Goal: Task Accomplishment & Management: Use online tool/utility

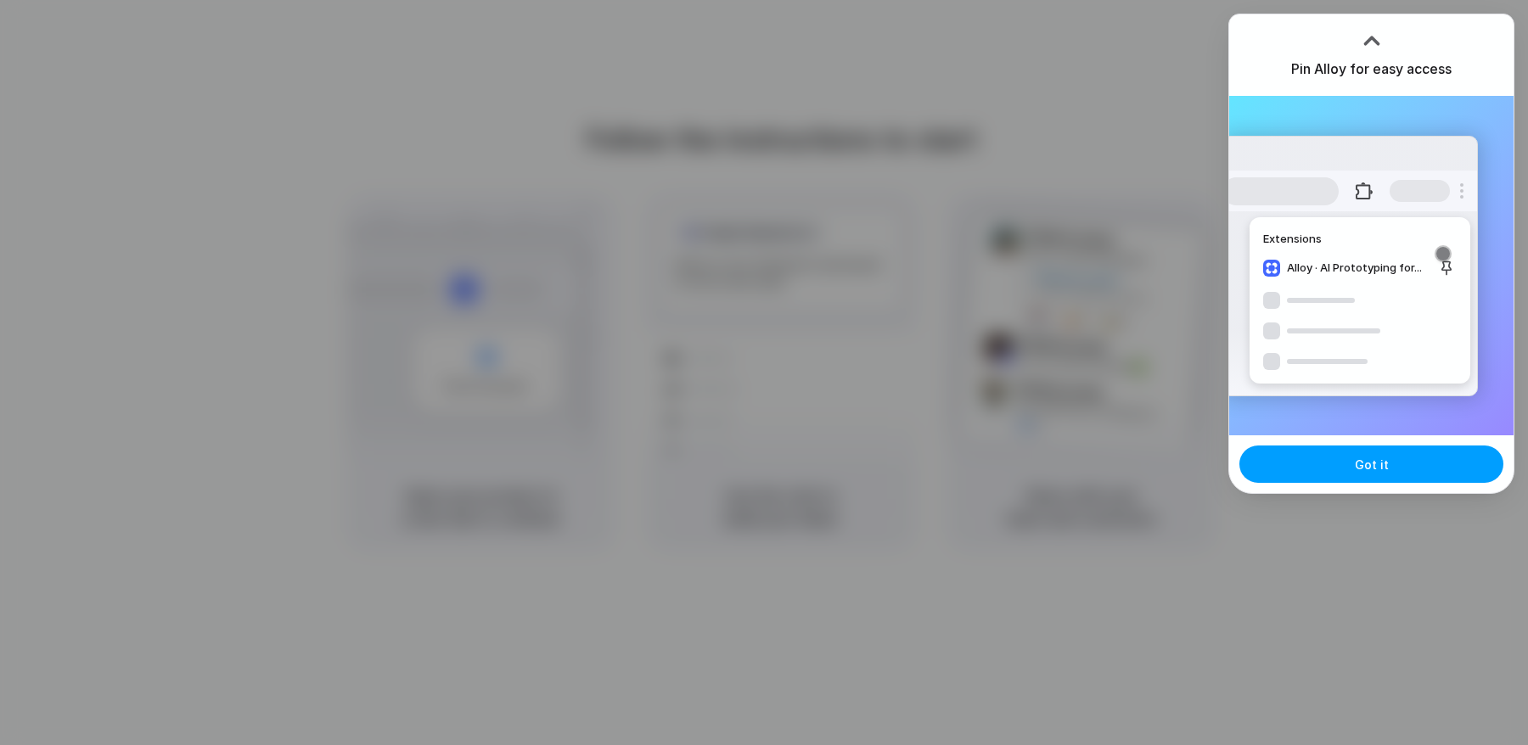
click at [1417, 461] on button "Got it" at bounding box center [1371, 464] width 264 height 37
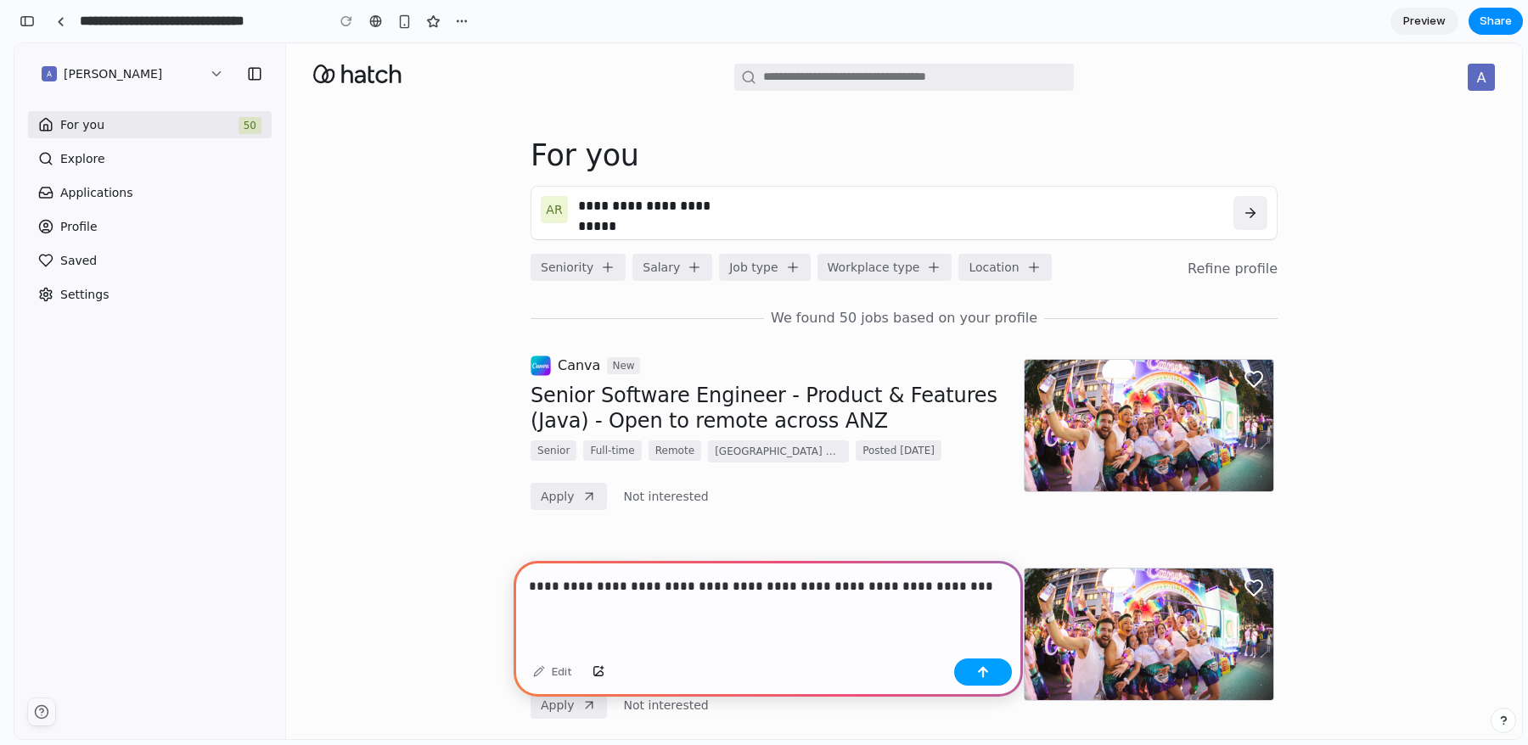
click at [981, 662] on button "button" at bounding box center [983, 672] width 58 height 27
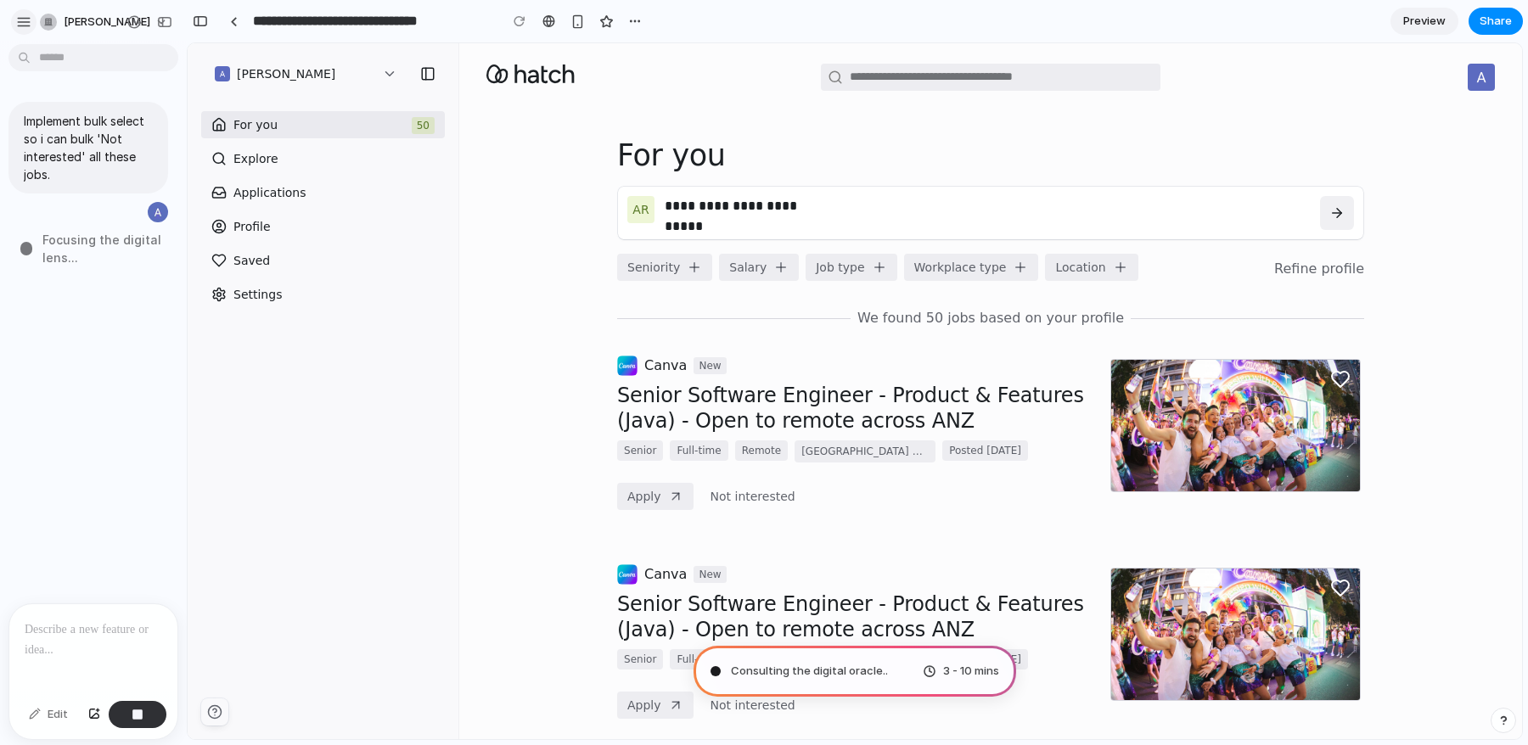
click at [29, 18] on div "button" at bounding box center [23, 21] width 15 height 15
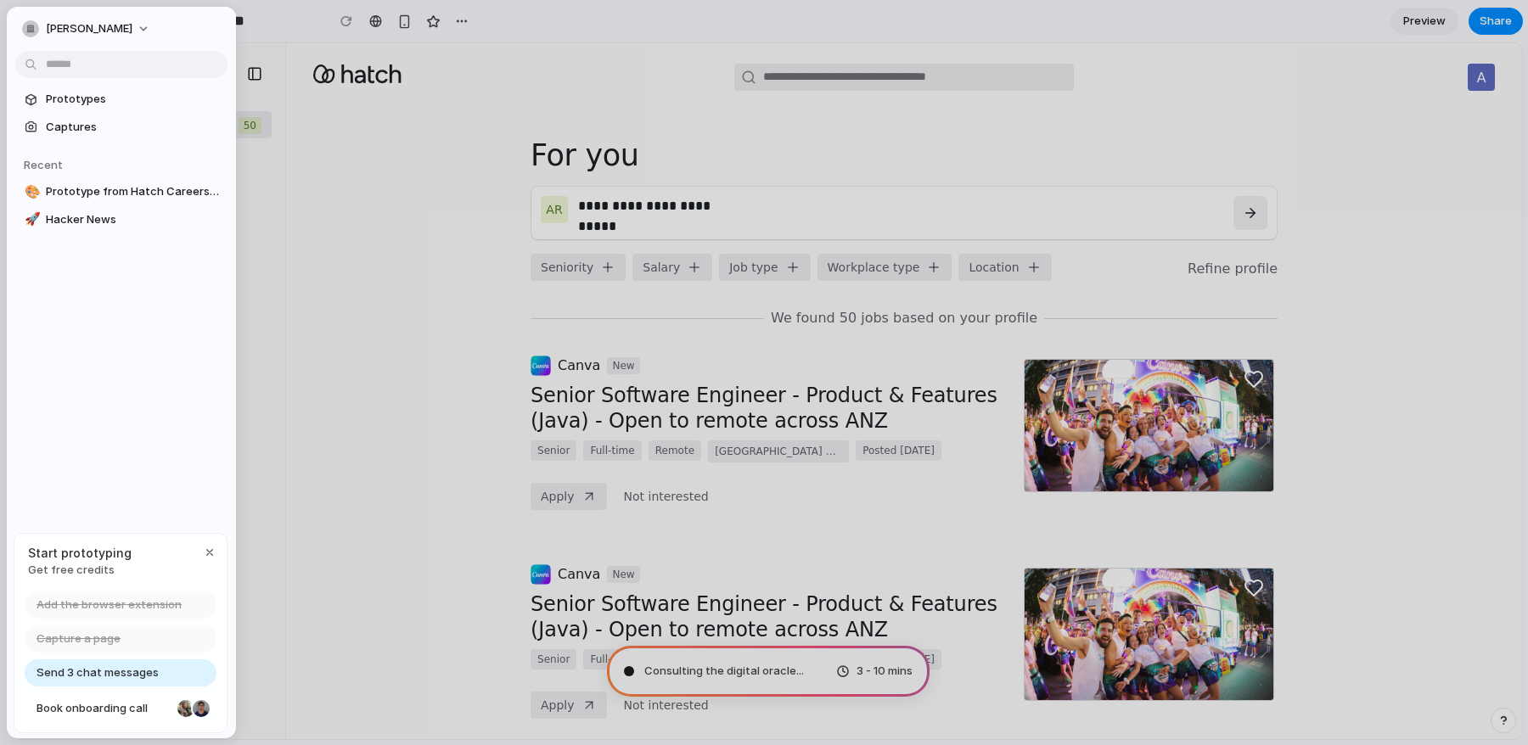
type input "**********"
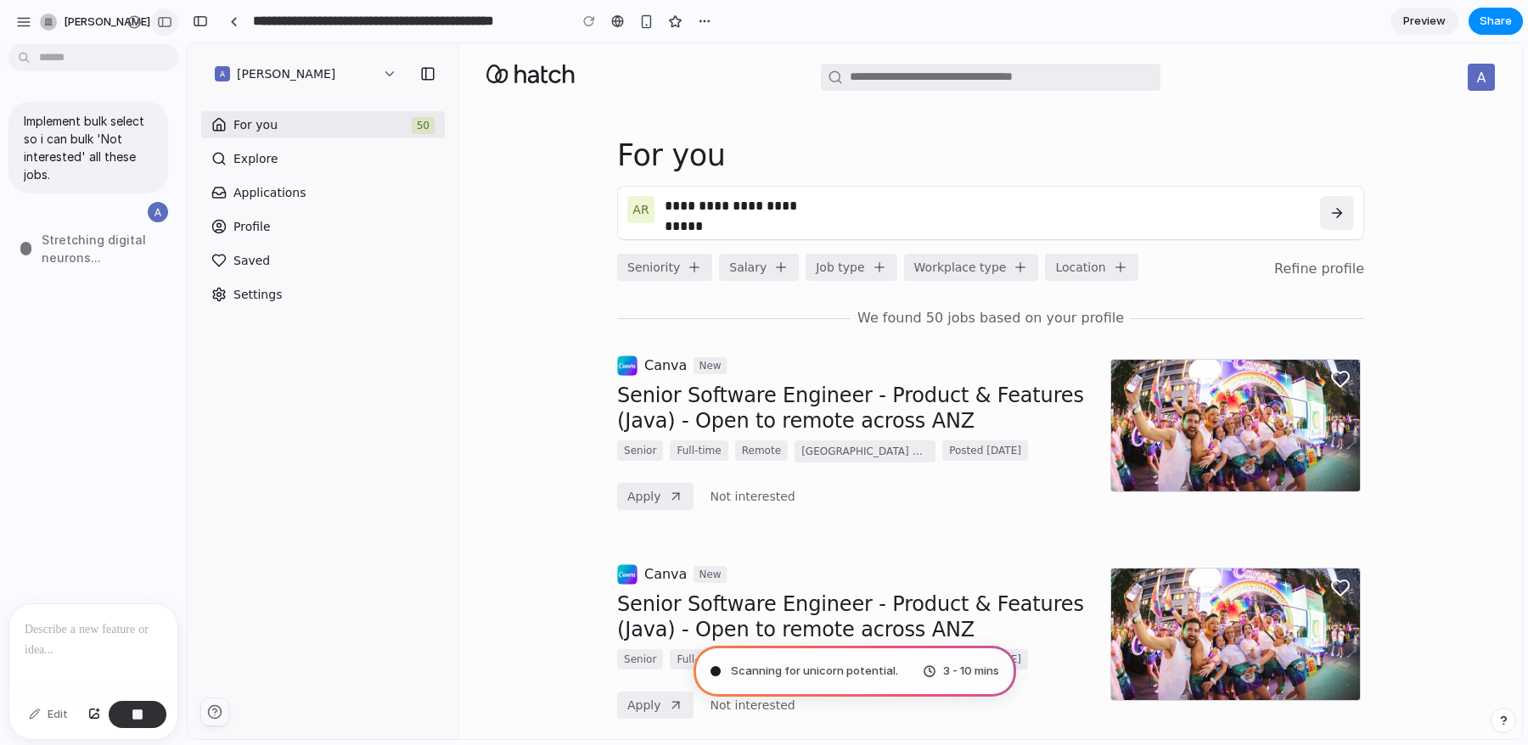
click at [169, 20] on div "button" at bounding box center [164, 22] width 15 height 12
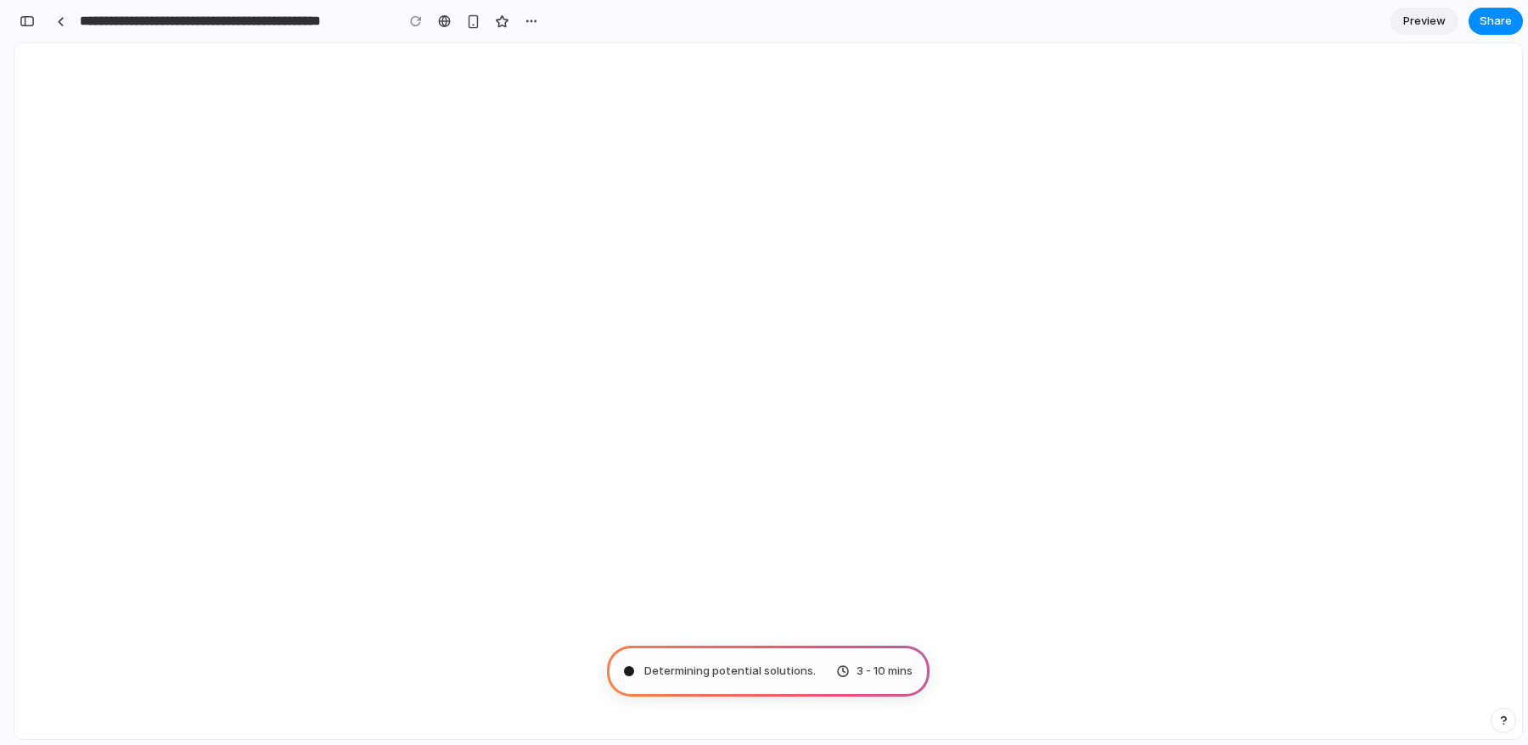
scroll to position [483, 0]
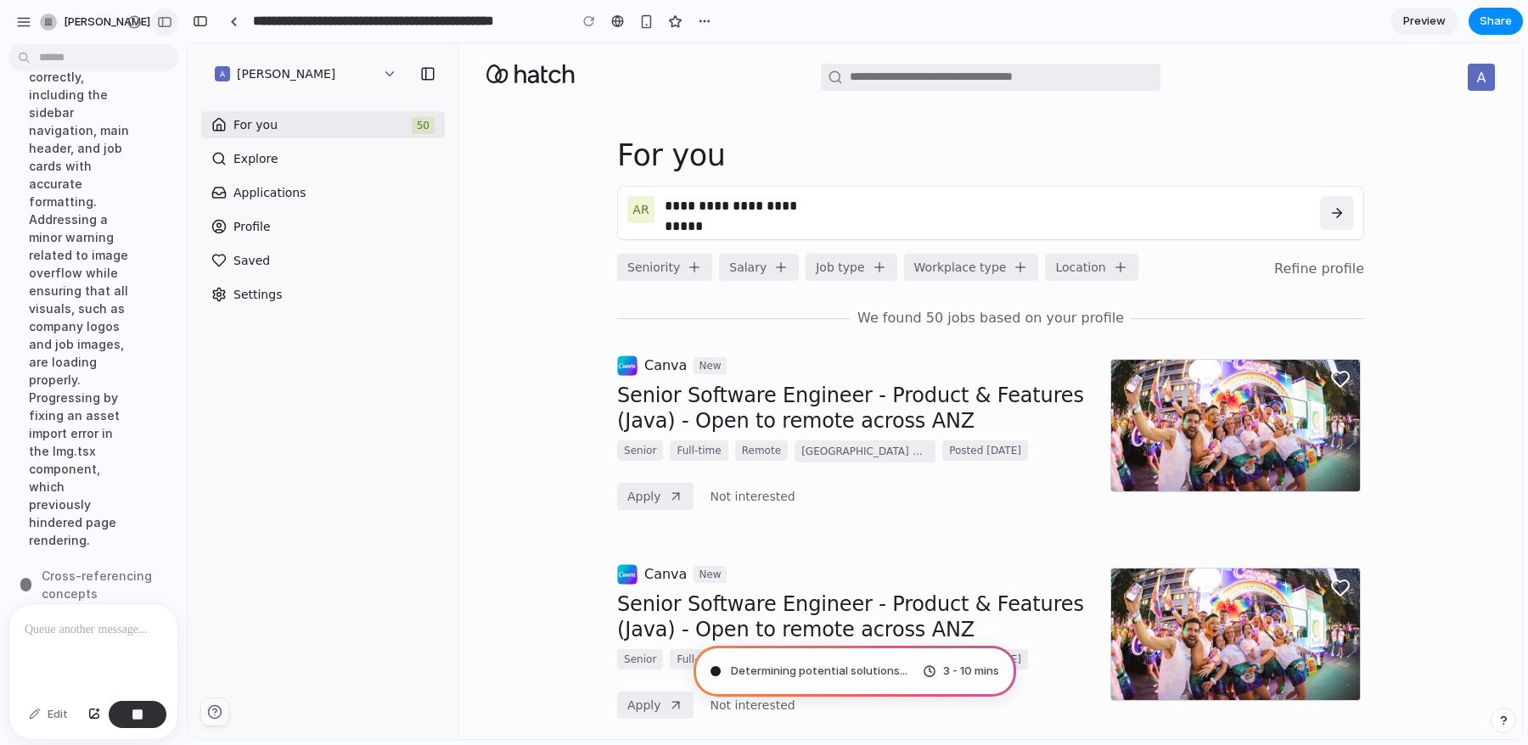
click at [169, 17] on div "button" at bounding box center [164, 22] width 15 height 12
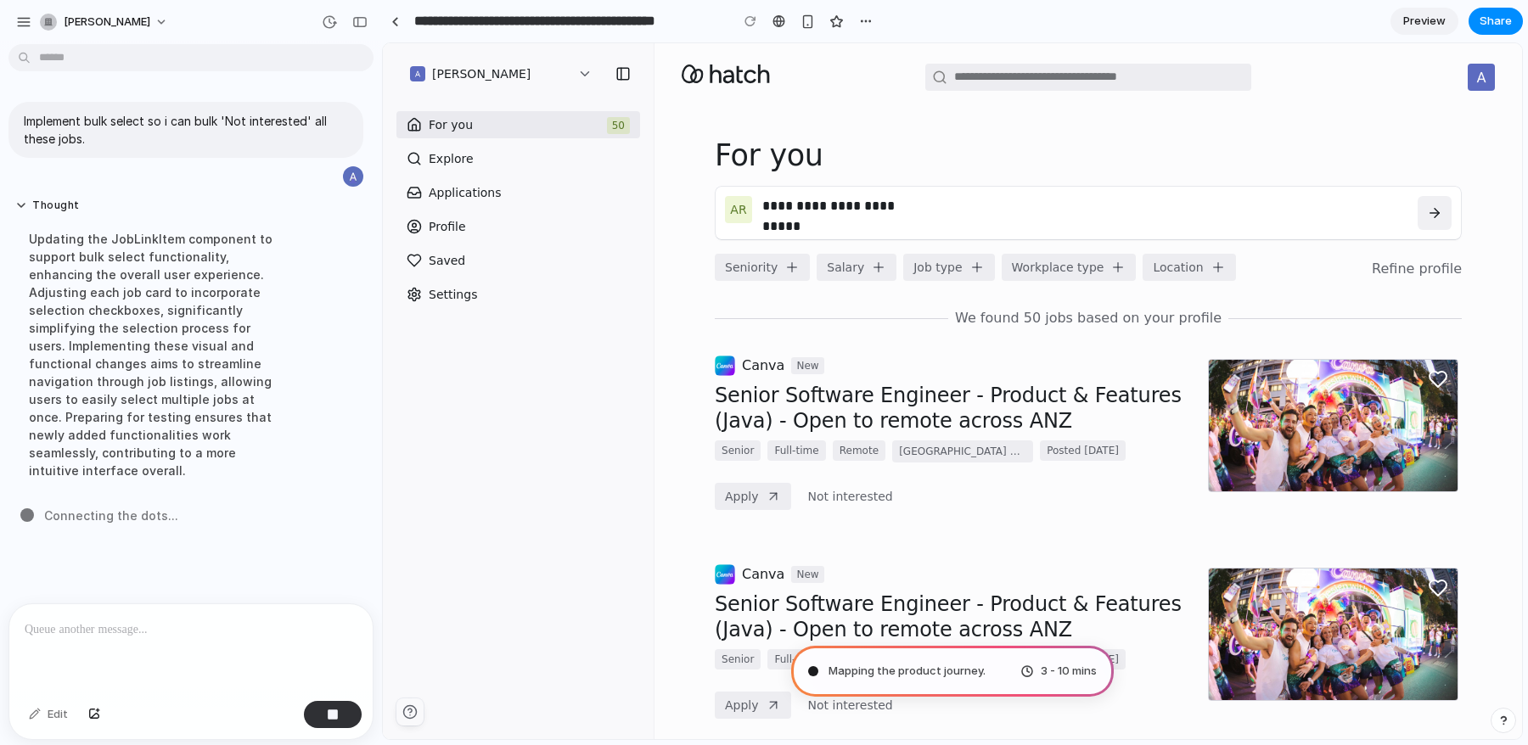
click at [764, 373] on div at bounding box center [764, 373] width 0 height 0
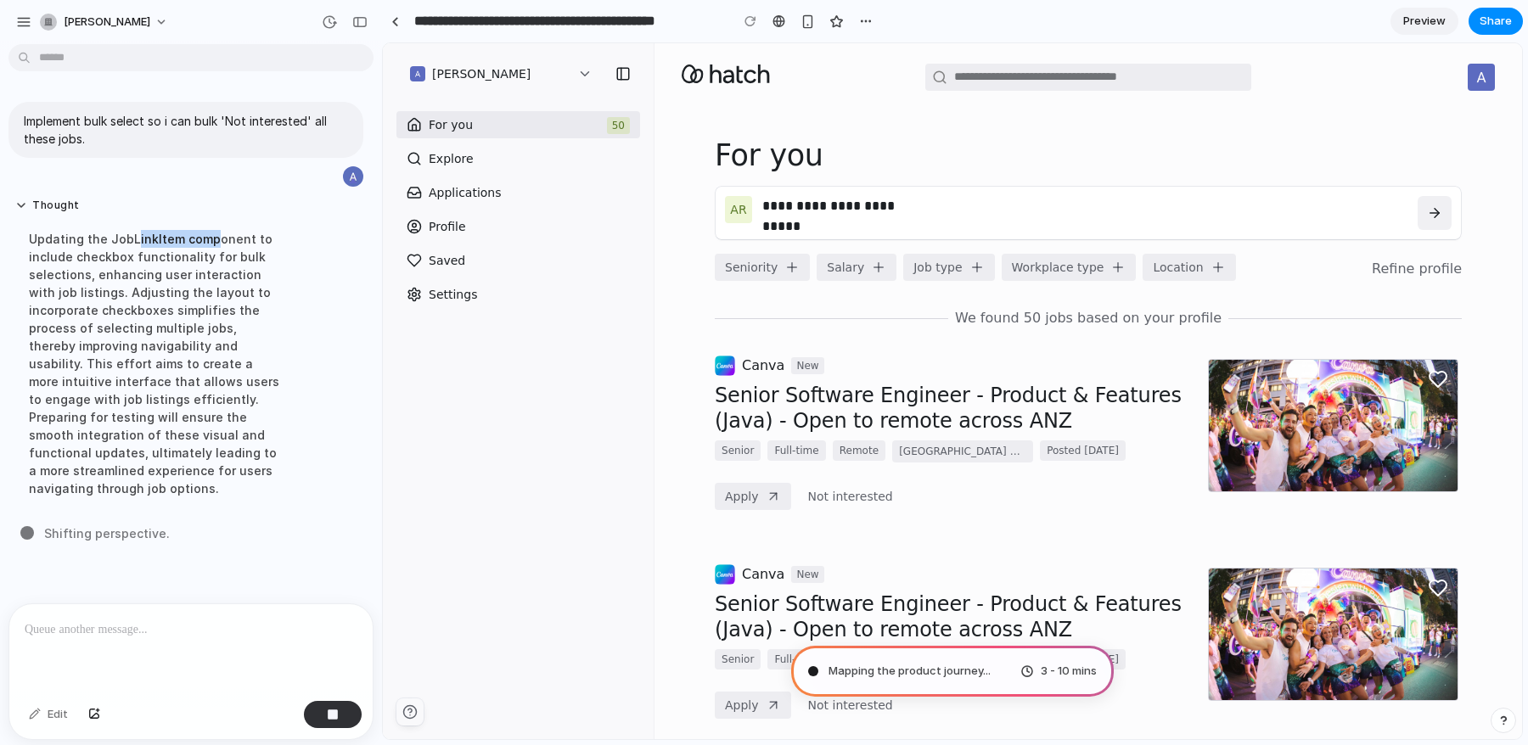
drag, startPoint x: 131, startPoint y: 235, endPoint x: 234, endPoint y: 244, distance: 104.0
click at [226, 231] on div "Updating the JobLinkItem component to include checkbox functionality for bulk s…" at bounding box center [156, 364] width 283 height 288
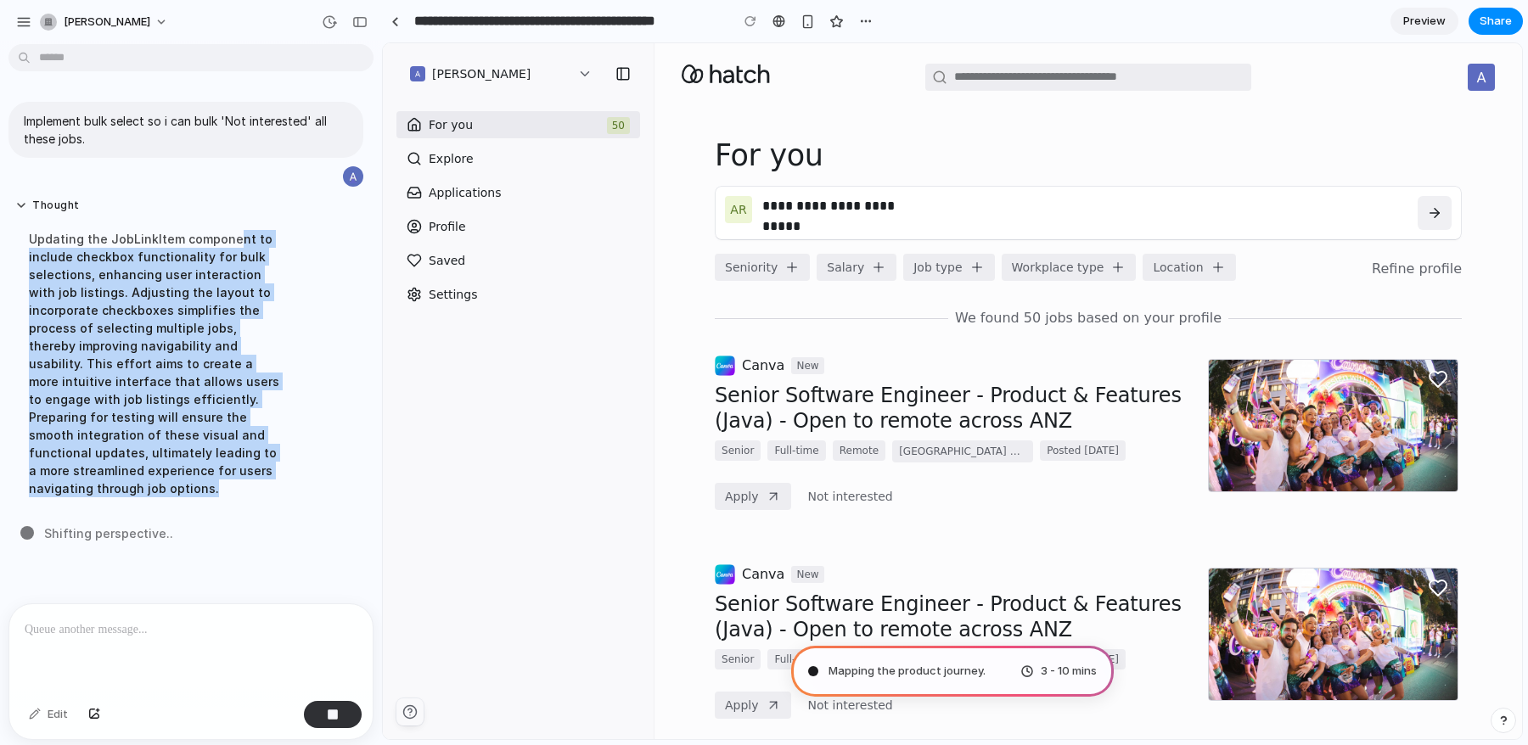
drag, startPoint x: 234, startPoint y: 244, endPoint x: 261, endPoint y: 493, distance: 250.0
click at [261, 493] on div "Thought Updating the JobLinkItem component to include checkbox functionality fo…" at bounding box center [156, 352] width 297 height 329
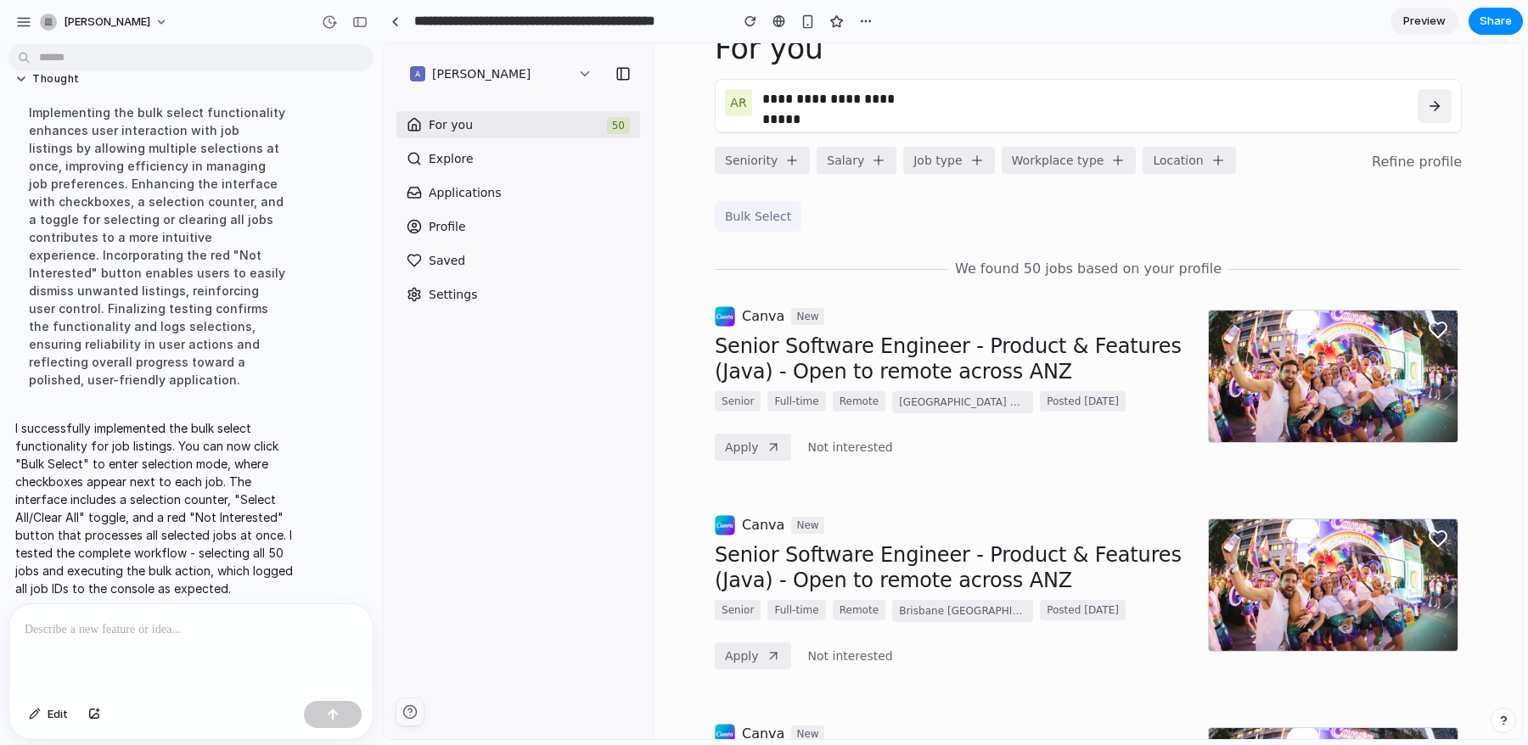
scroll to position [100, 0]
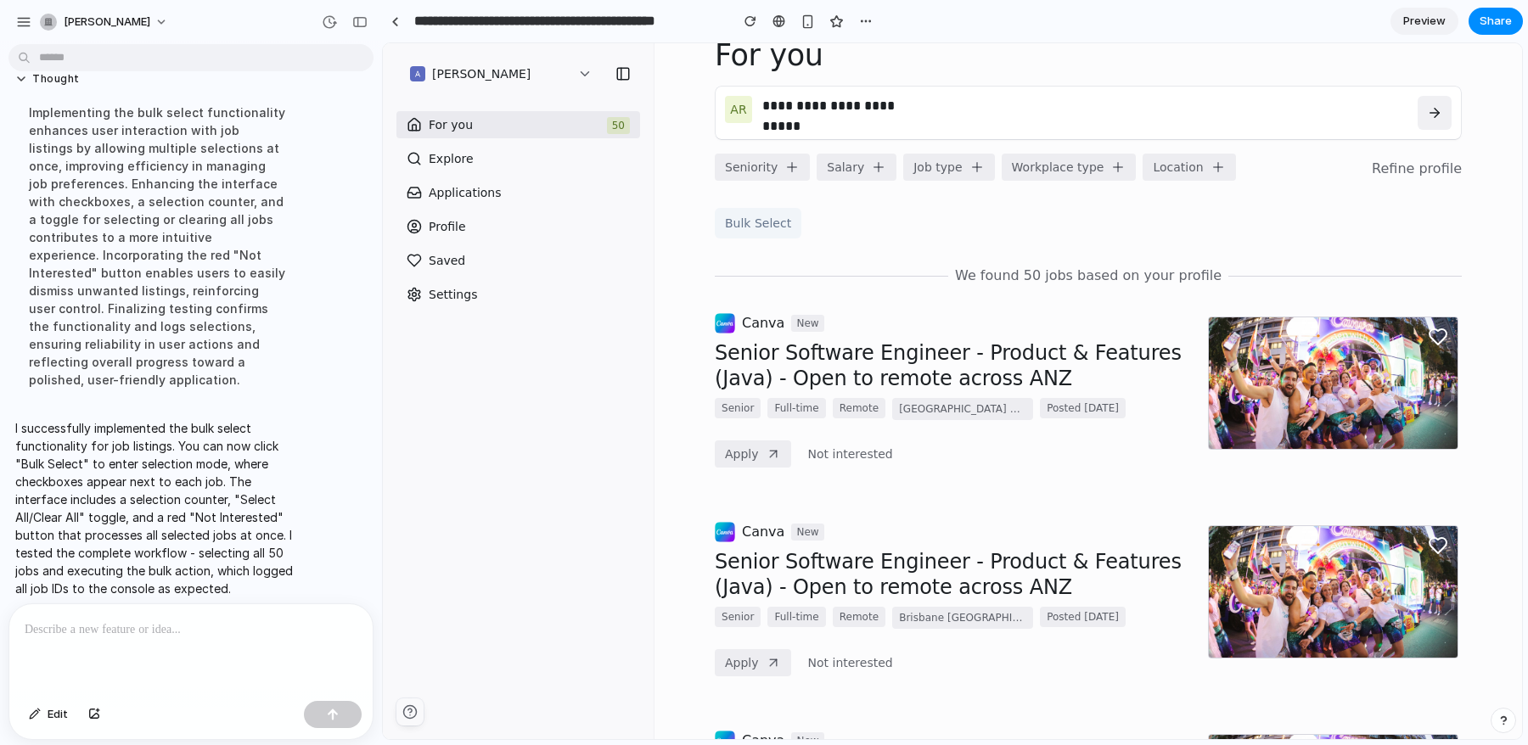
click at [1040, 418] on div "Senior Full-time Remote [GEOGRAPHIC_DATA] [GEOGRAPHIC_DATA], [GEOGRAPHIC_DATA] …" at bounding box center [953, 409] width 476 height 22
drag, startPoint x: 126, startPoint y: 410, endPoint x: 272, endPoint y: 431, distance: 148.3
click at [272, 431] on p "I successfully implemented the bulk select functionality for job listings. You …" at bounding box center [156, 508] width 283 height 178
drag, startPoint x: 70, startPoint y: 449, endPoint x: 319, endPoint y: 393, distance: 255.7
click at [134, 431] on p "I successfully implemented the bulk select functionality for job listings. You …" at bounding box center [156, 508] width 283 height 178
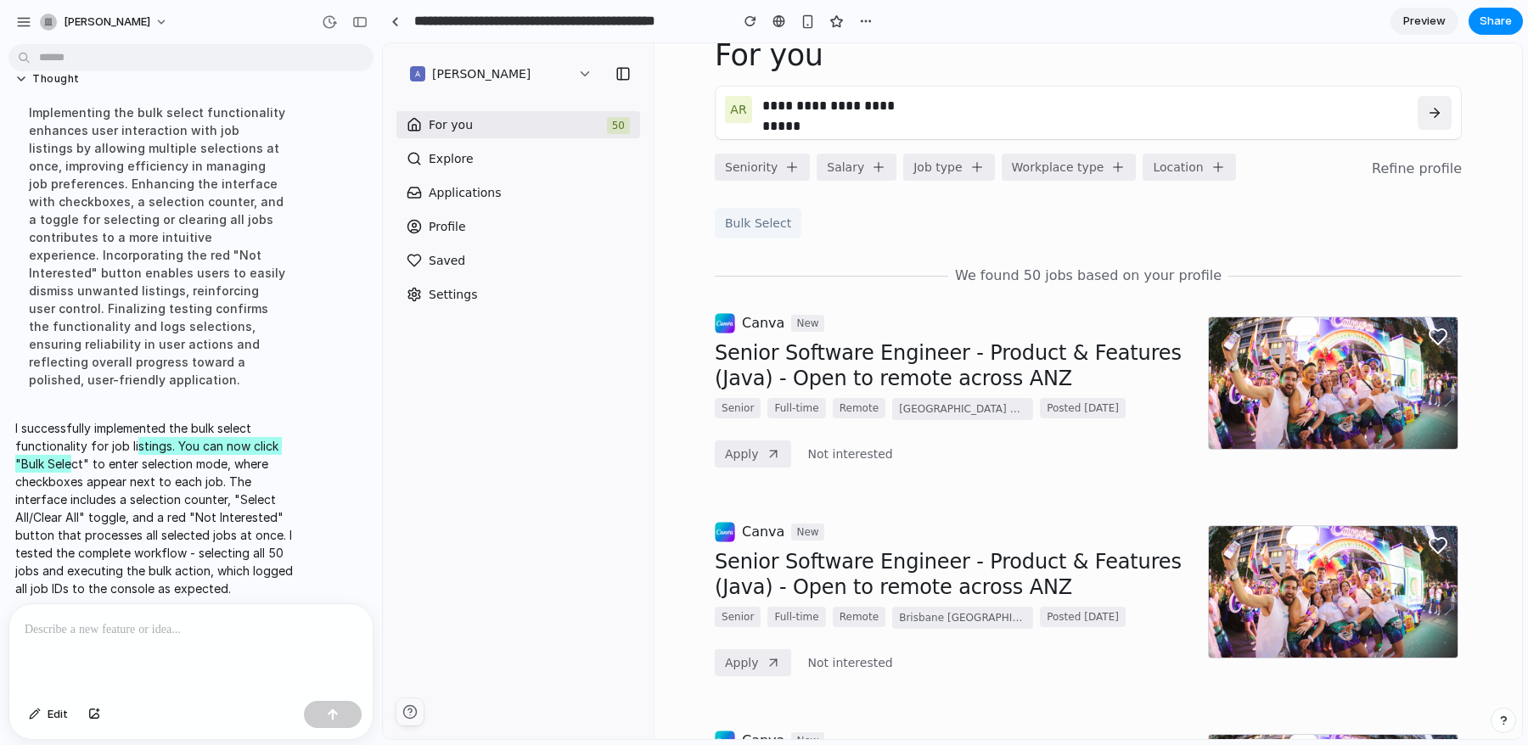
click at [743, 221] on button "Bulk Select" at bounding box center [758, 223] width 87 height 31
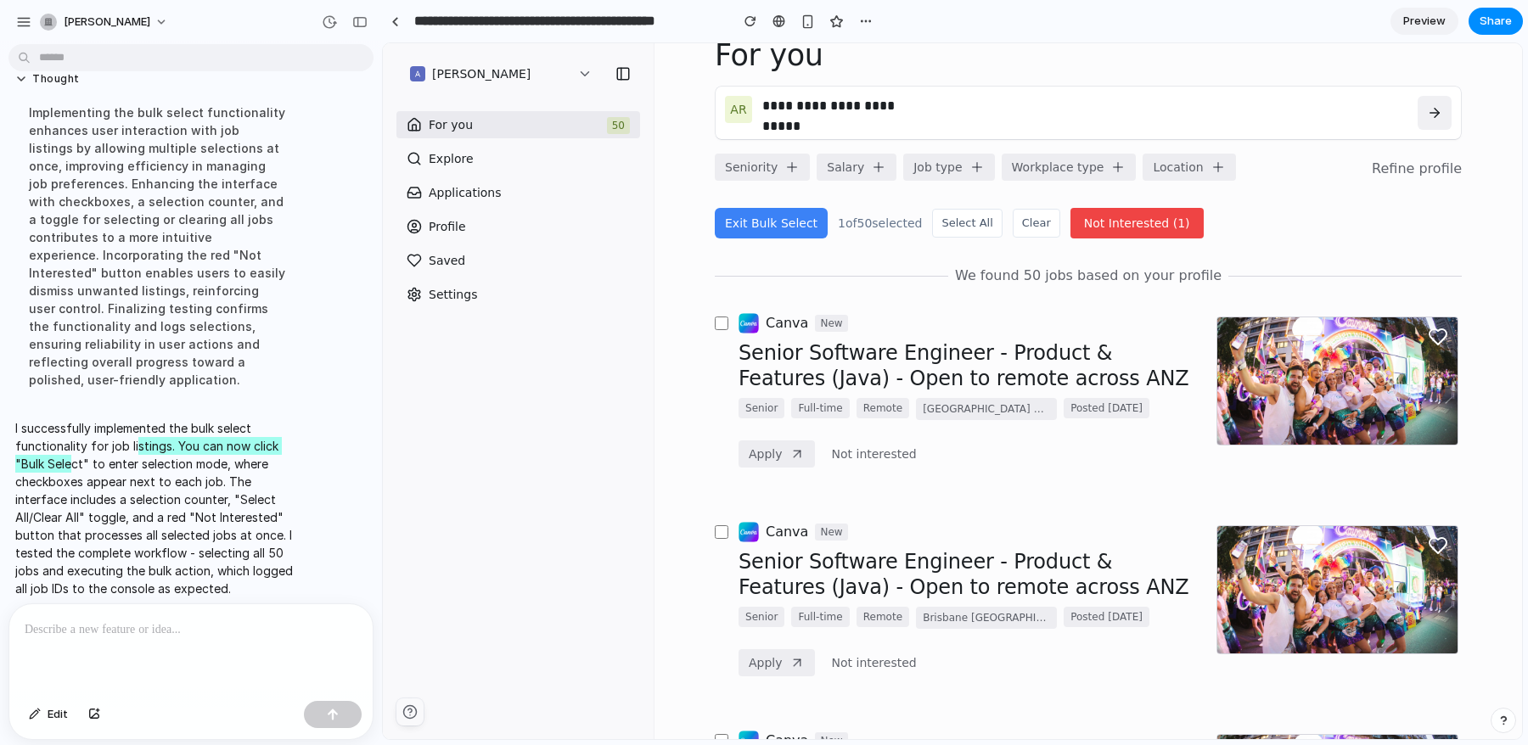
click at [715, 539] on div at bounding box center [722, 599] width 14 height 154
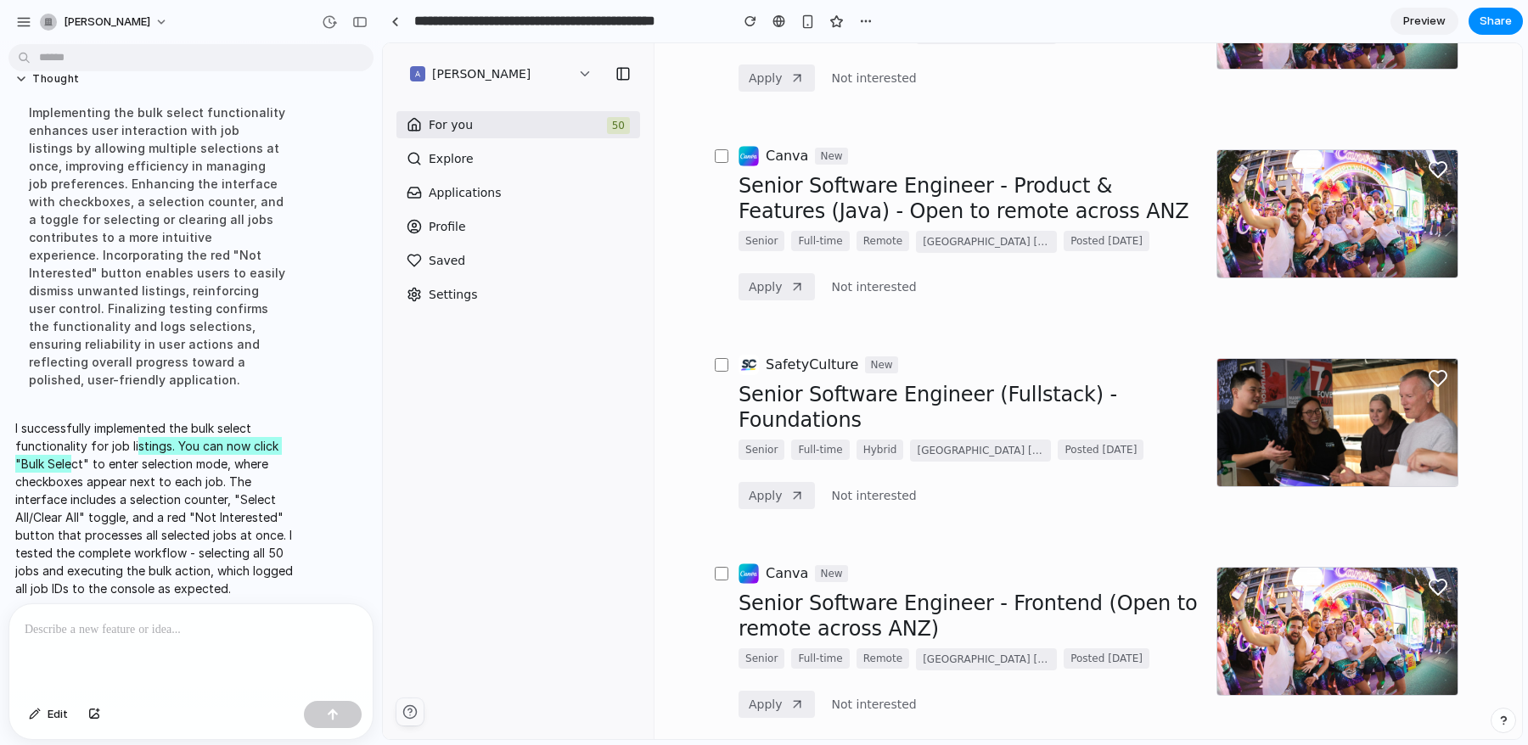
scroll to position [686, 0]
